Goal: Information Seeking & Learning: Learn about a topic

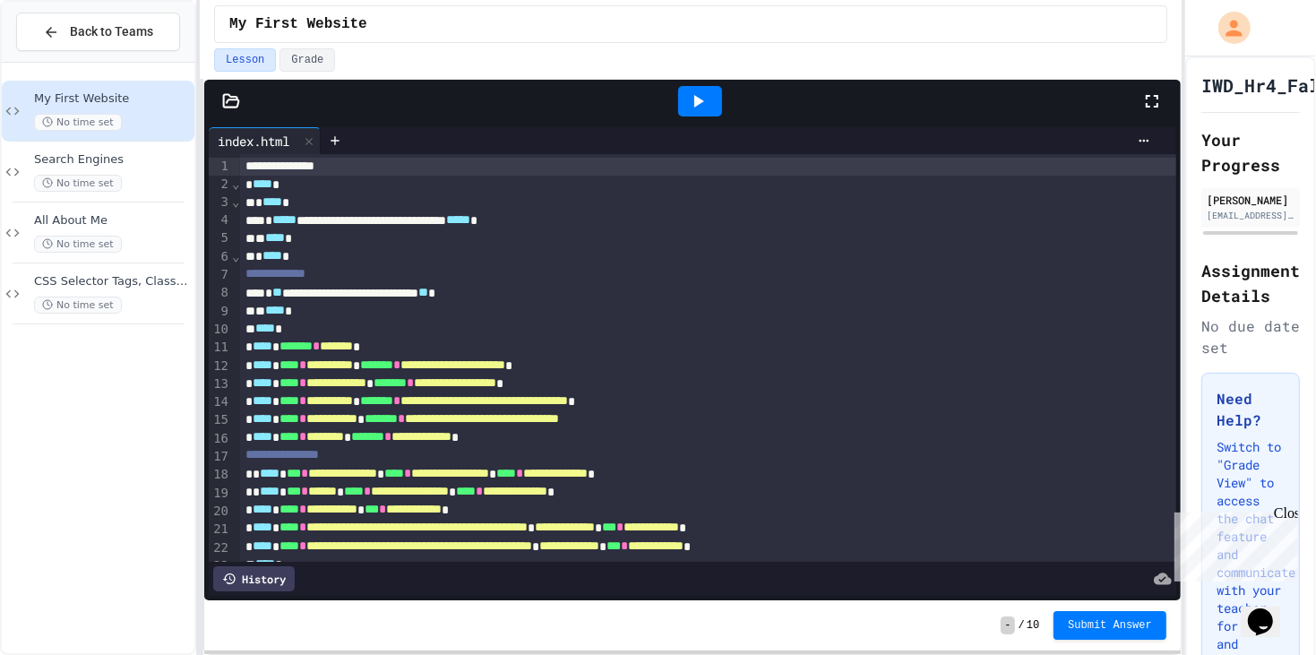
click at [230, 107] on icon at bounding box center [231, 100] width 15 height 13
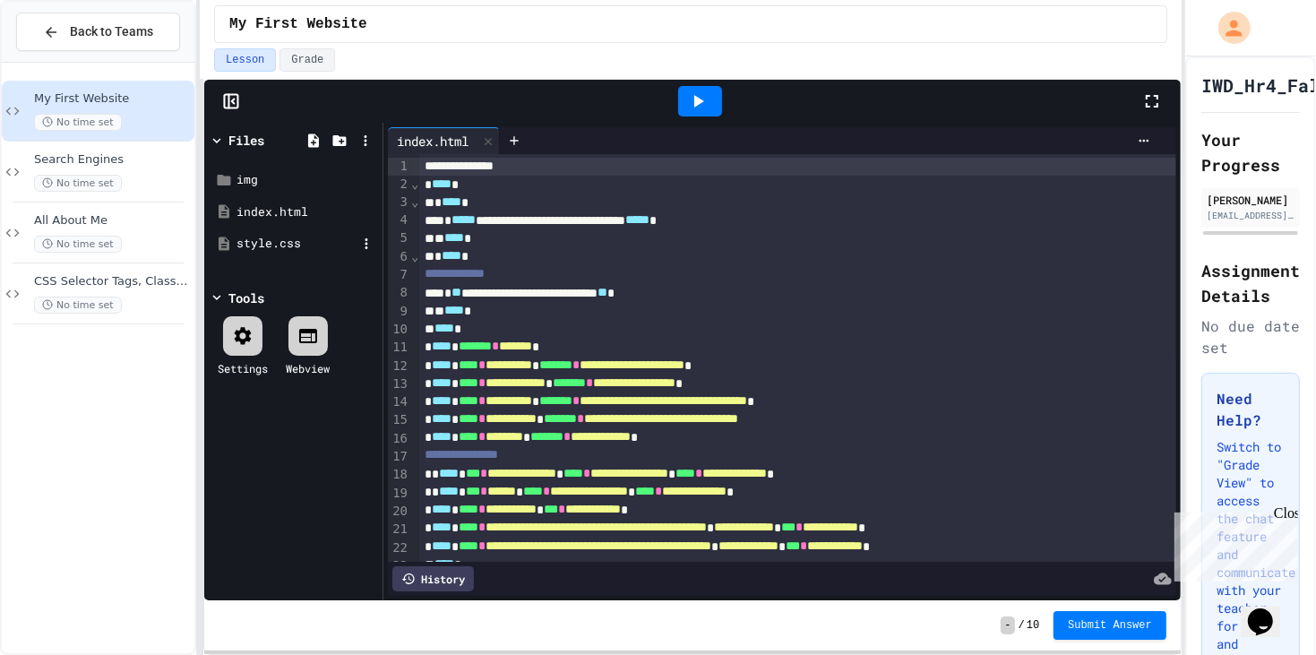
click at [280, 253] on div "style.css" at bounding box center [297, 244] width 120 height 18
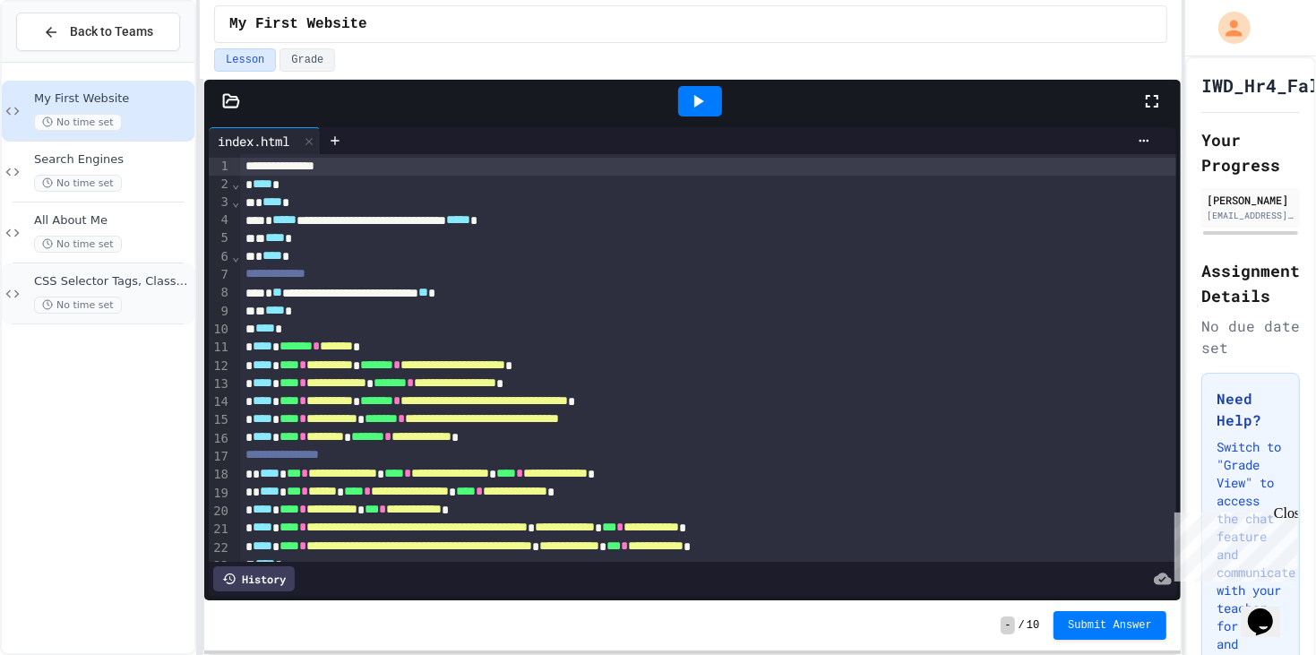
click at [121, 322] on div "CSS Selector Tags, Classes & IDs No time set" at bounding box center [98, 293] width 193 height 61
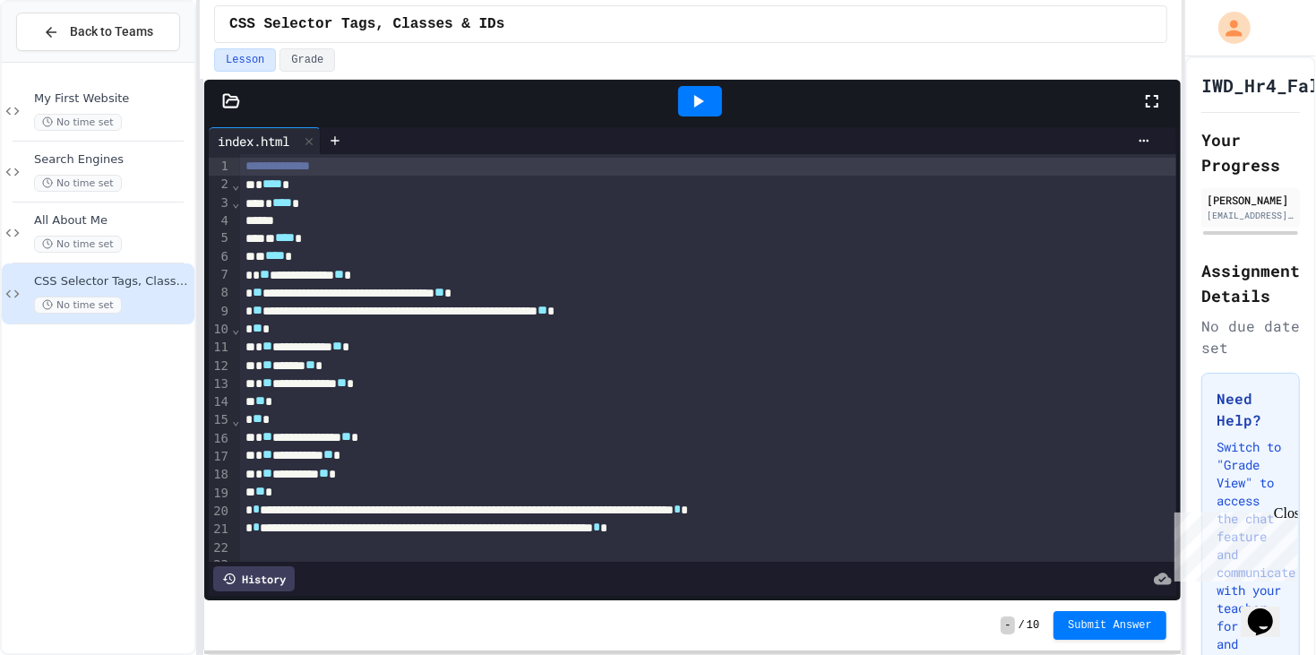
click at [237, 107] on icon at bounding box center [231, 101] width 18 height 18
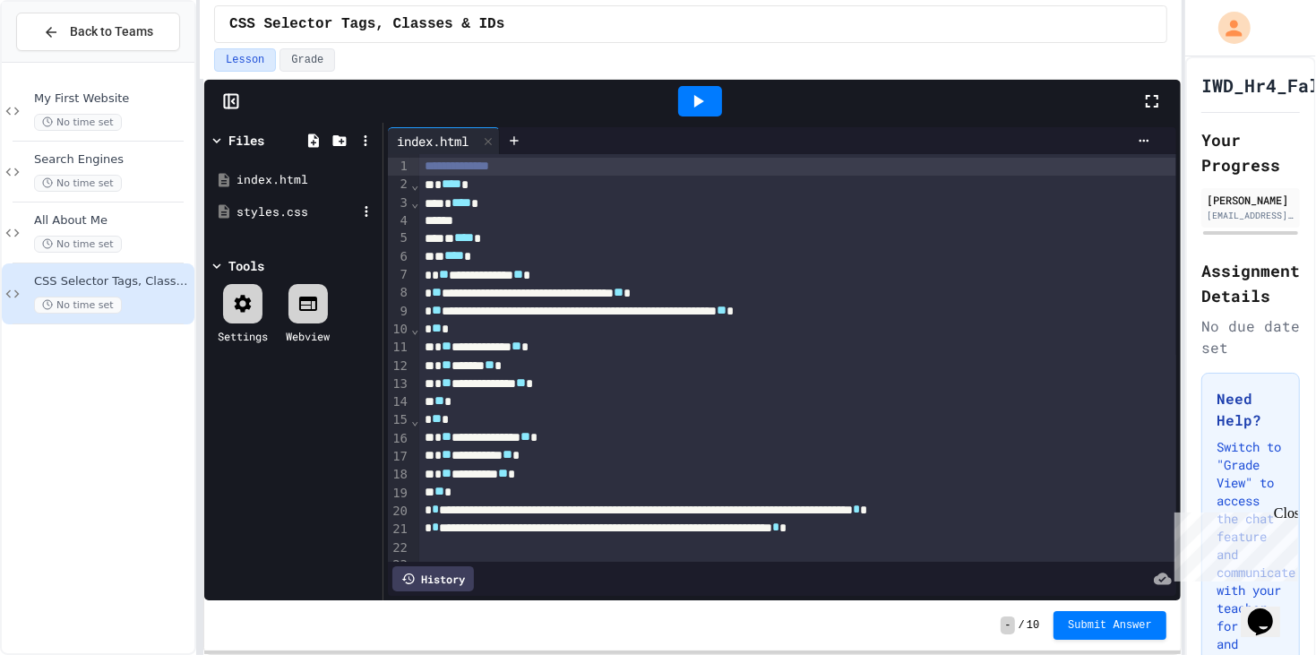
click at [285, 219] on div "styles.css" at bounding box center [297, 212] width 120 height 18
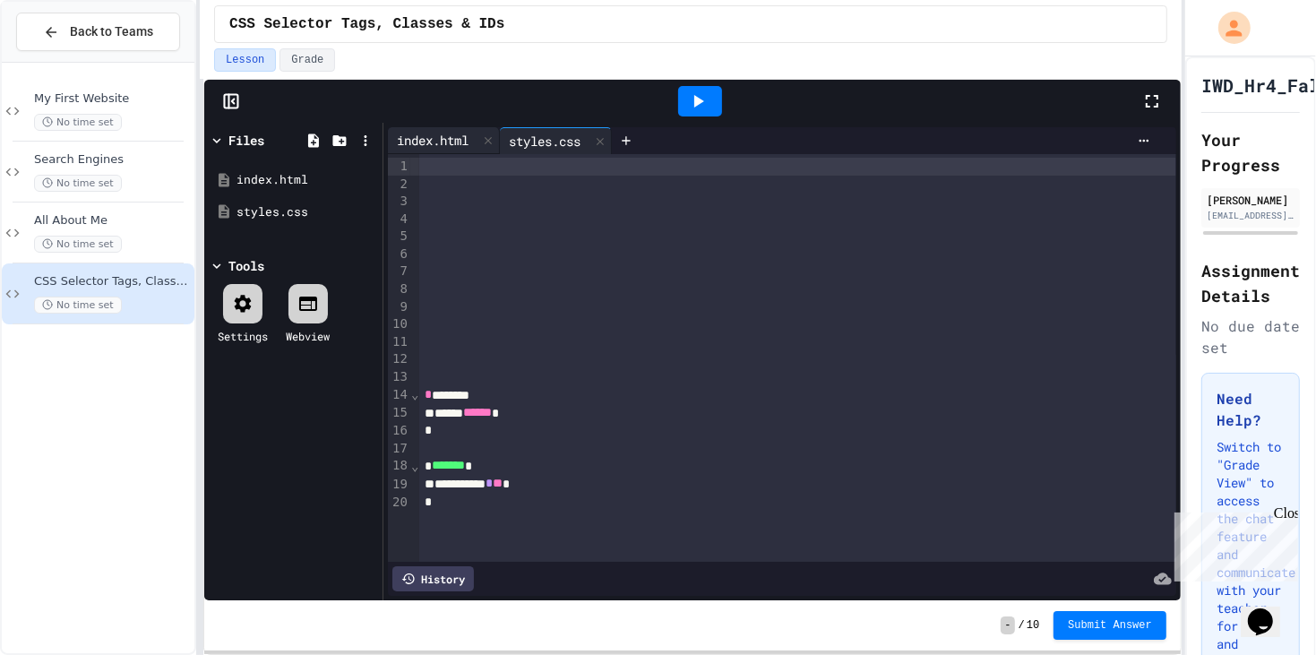
click at [459, 150] on div "index.html" at bounding box center [433, 140] width 90 height 19
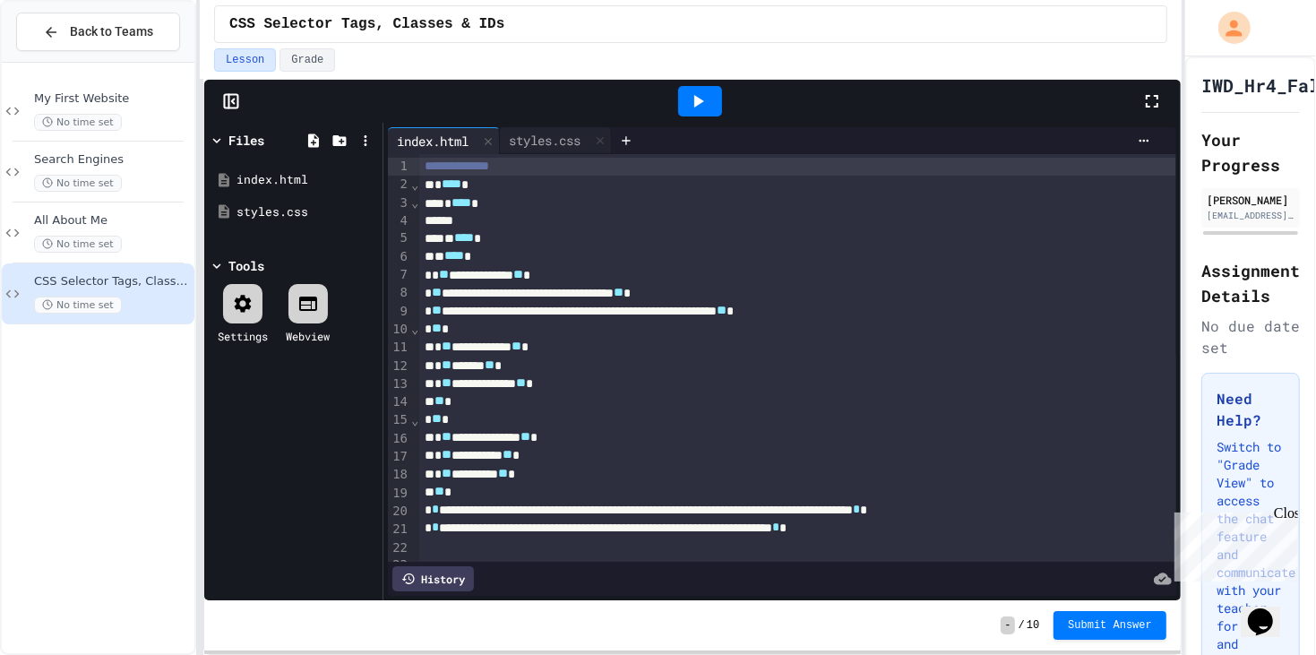
scroll to position [65, 0]
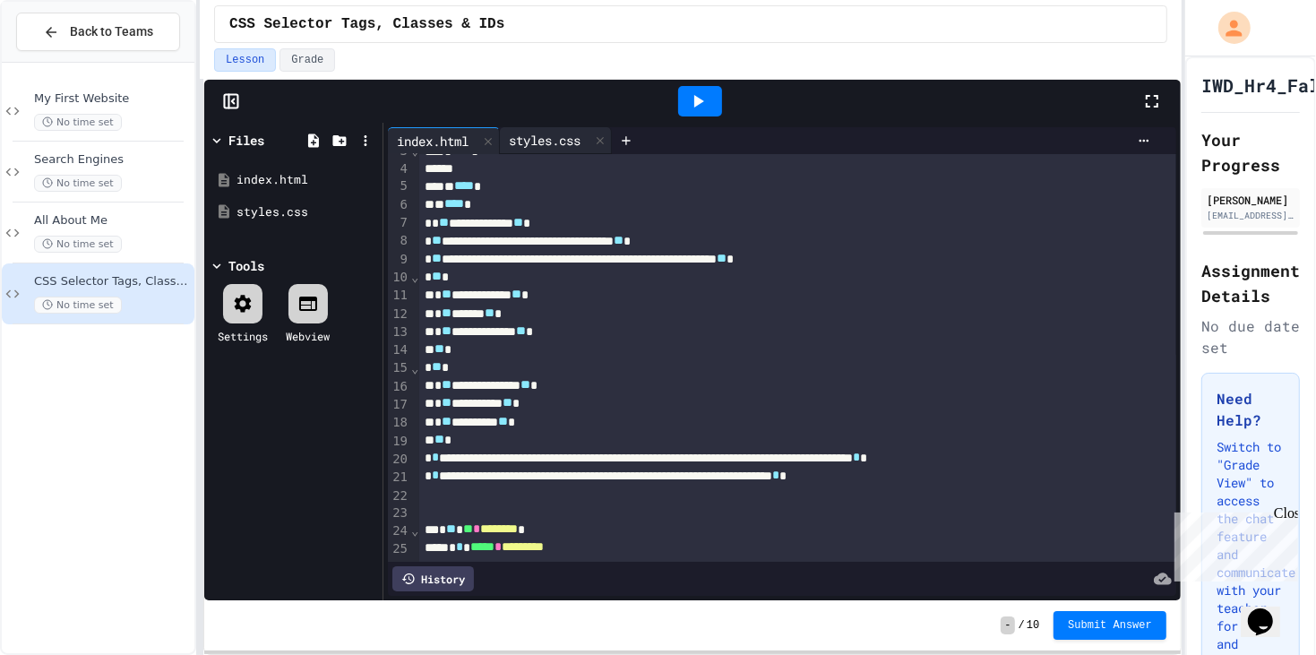
click at [566, 148] on div "styles.css" at bounding box center [545, 140] width 90 height 19
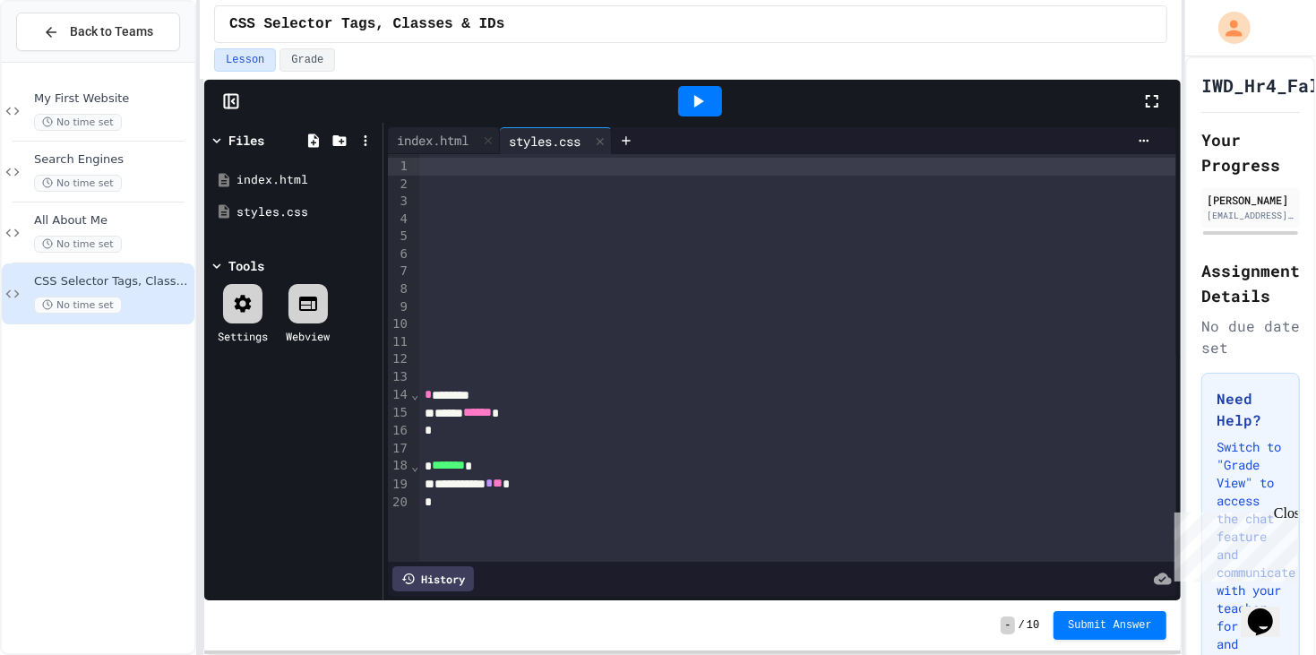
click at [691, 109] on icon at bounding box center [698, 101] width 22 height 22
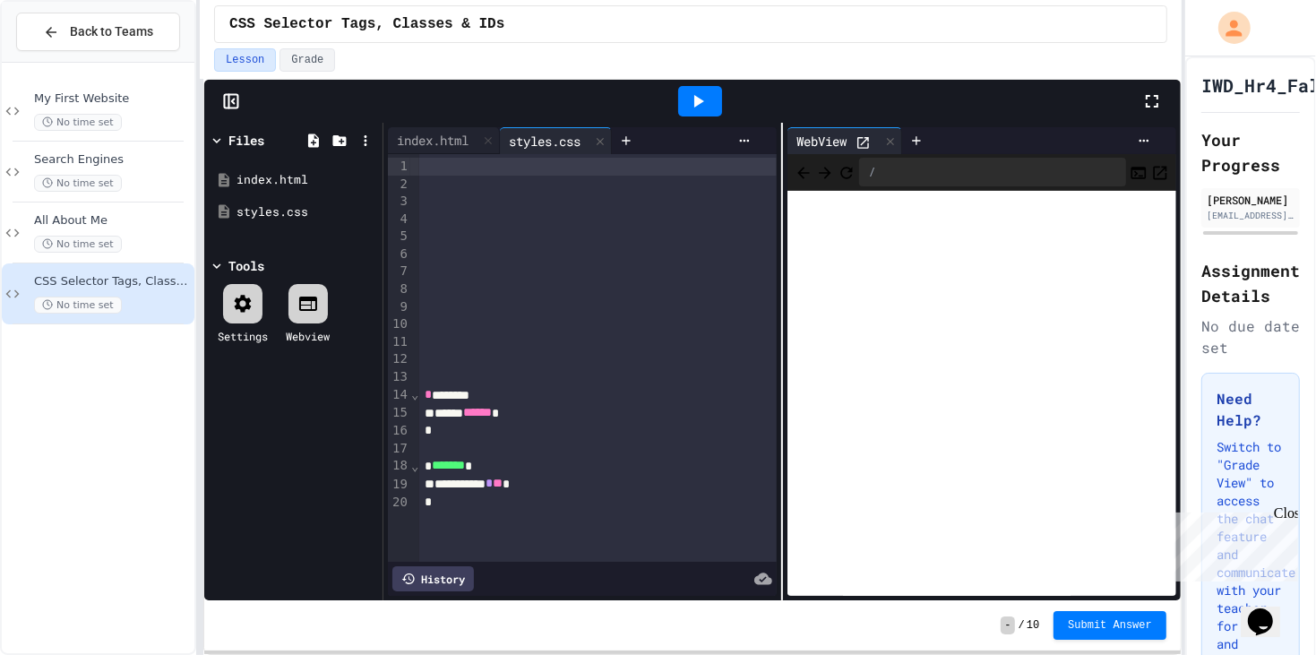
click at [1285, 512] on div "Close" at bounding box center [1284, 515] width 22 height 22
drag, startPoint x: 784, startPoint y: 183, endPoint x: 793, endPoint y: 181, distance: 9.1
click at [793, 181] on div "WebView /" at bounding box center [982, 362] width 398 height 478
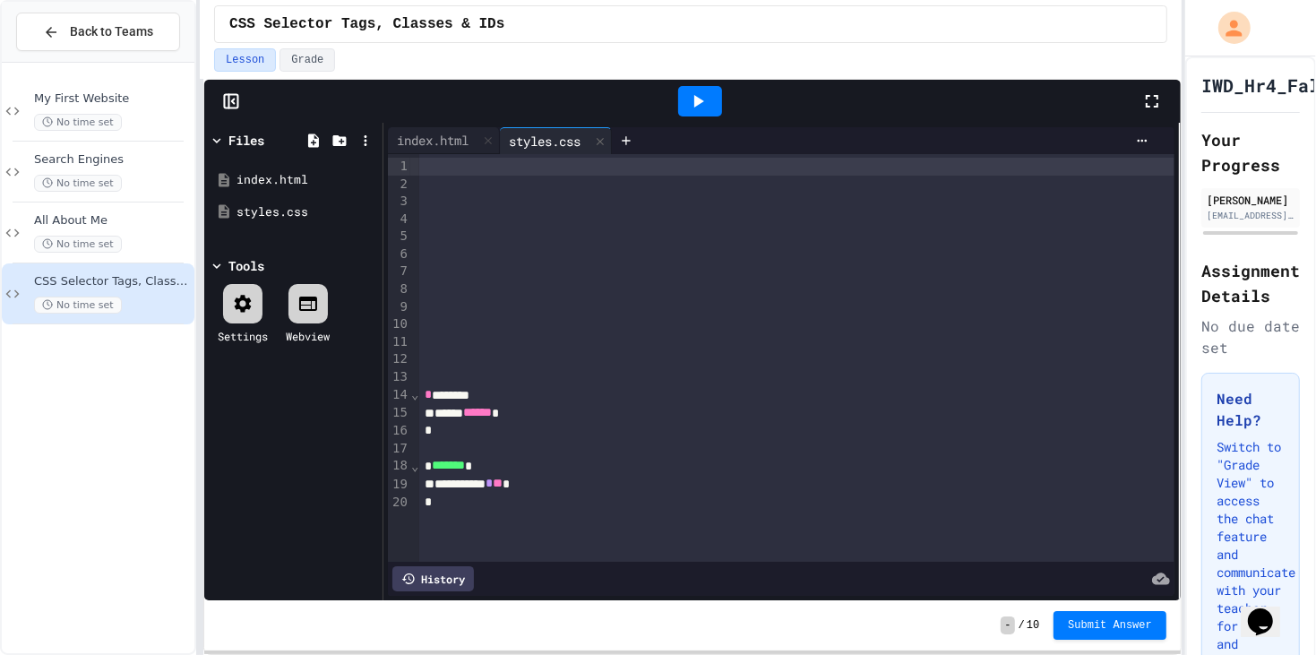
click at [1286, 144] on div "**********" at bounding box center [658, 327] width 1316 height 655
click at [844, 56] on div "Lesson Grade" at bounding box center [690, 59] width 953 height 23
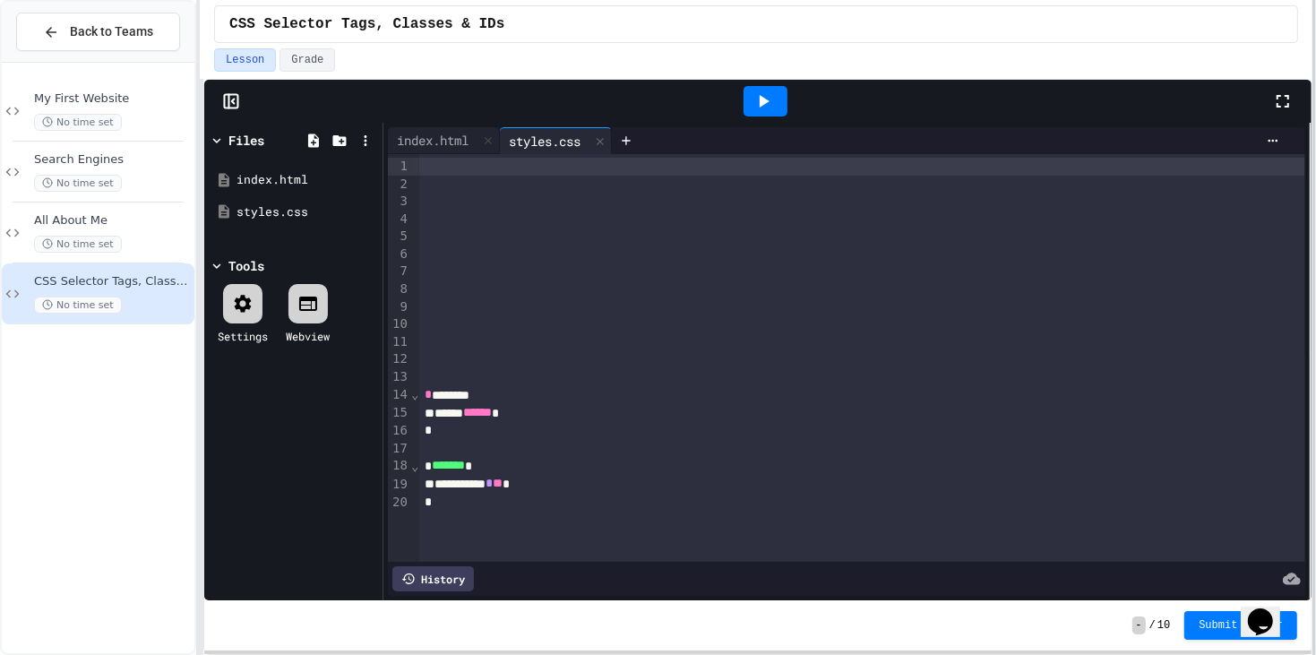
click at [1314, 99] on div at bounding box center [1315, 327] width 4 height 655
